Goal: Check status: Check status

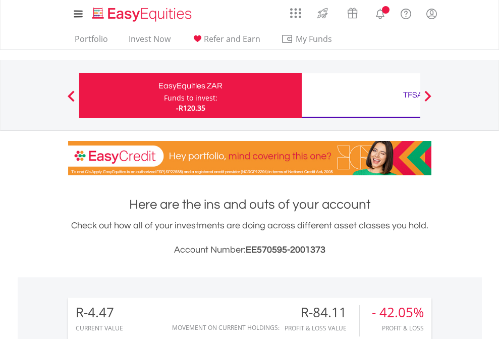
scroll to position [97, 158]
click at [164, 95] on div "Funds to invest:" at bounding box center [190, 98] width 53 height 10
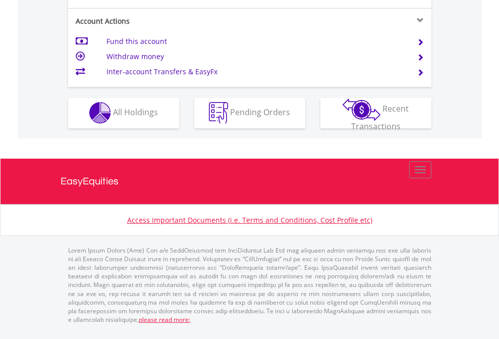
scroll to position [944, 0]
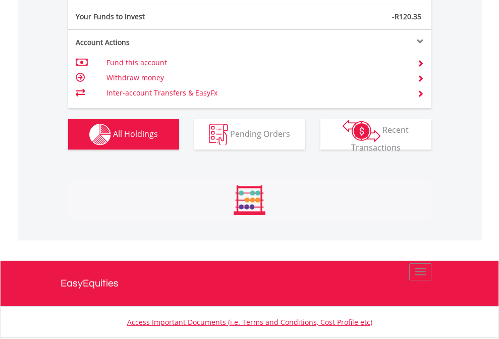
scroll to position [97, 158]
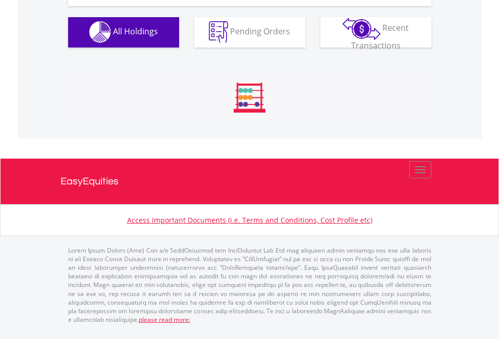
scroll to position [999, 0]
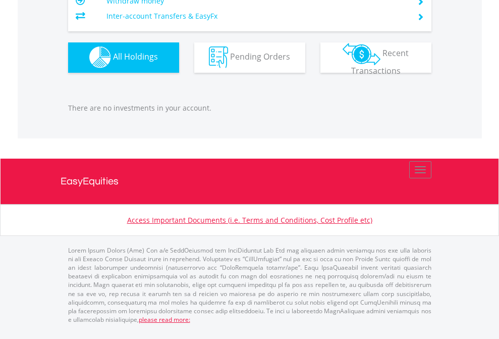
scroll to position [97, 158]
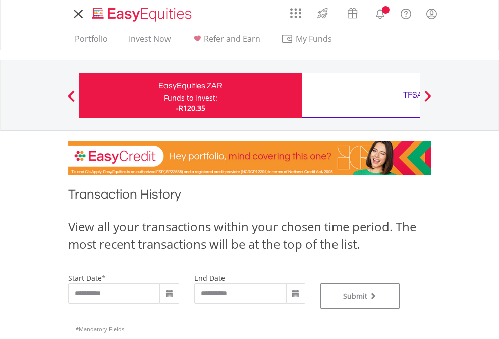
type input "**********"
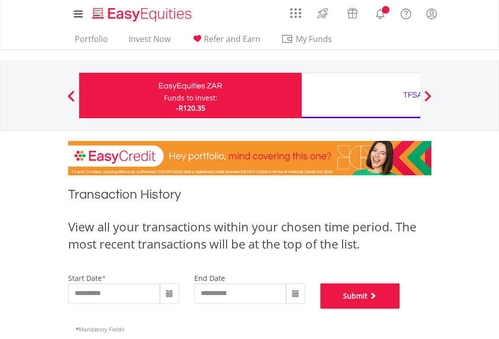
click at [400, 308] on button "Submit" at bounding box center [360, 295] width 80 height 25
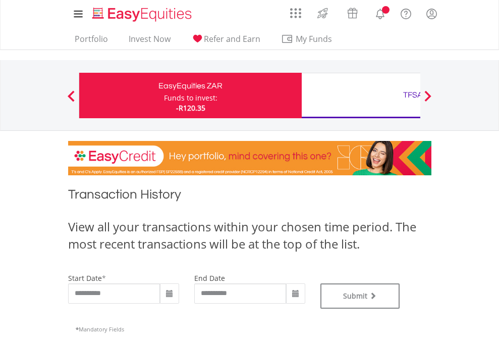
click at [361, 95] on div "TFSA" at bounding box center [413, 95] width 210 height 14
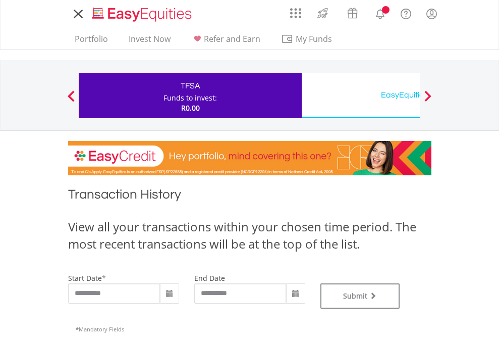
type input "**********"
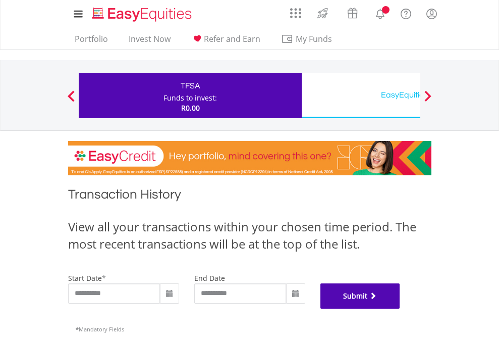
click at [400, 308] on button "Submit" at bounding box center [360, 295] width 80 height 25
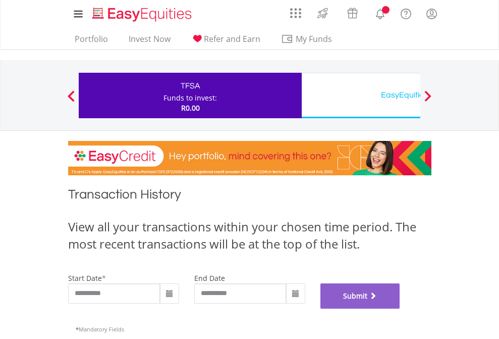
scroll to position [409, 0]
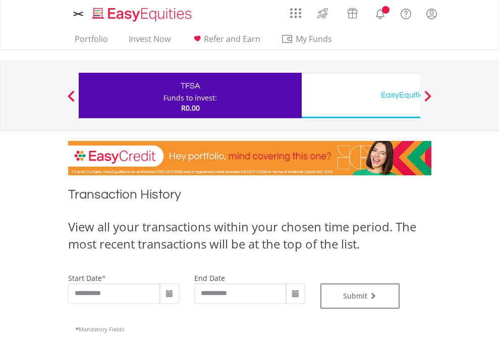
click at [361, 95] on div "EasyEquities USD" at bounding box center [413, 95] width 210 height 14
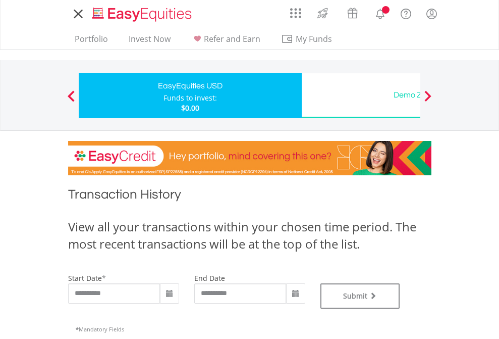
type input "**********"
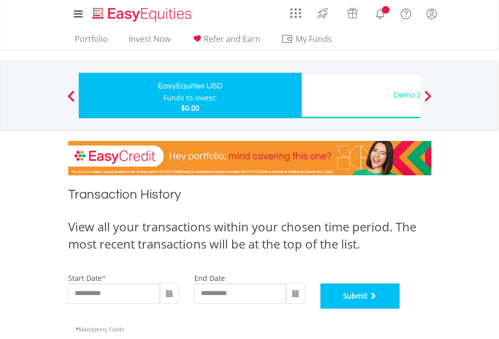
click at [400, 308] on button "Submit" at bounding box center [360, 295] width 80 height 25
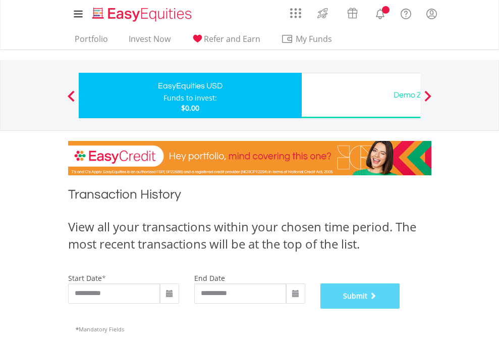
scroll to position [409, 0]
